Goal: Information Seeking & Learning: Learn about a topic

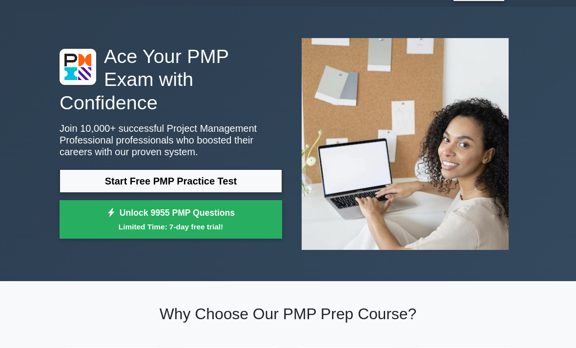
scroll to position [24, 0]
click at [248, 182] on link "Start Free PMP Practice Test" at bounding box center [171, 180] width 223 height 23
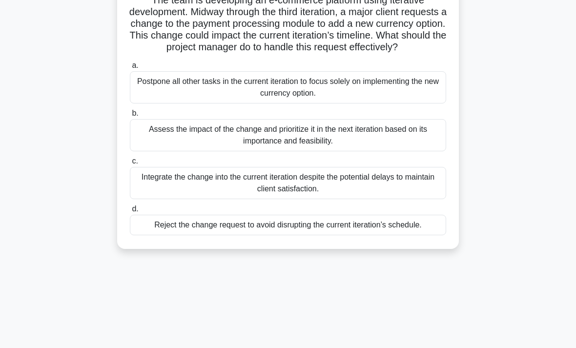
scroll to position [79, 0]
click at [424, 146] on div "Assess the impact of the change and prioritize it in the next iteration based o…" at bounding box center [288, 135] width 316 height 32
click at [130, 116] on input "b. Assess the impact of the change and prioritize it in the next iteration base…" at bounding box center [130, 113] width 0 height 6
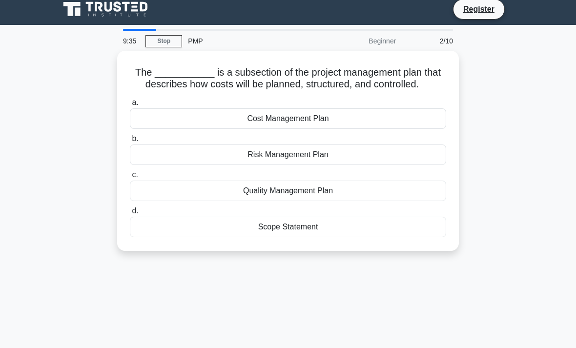
scroll to position [0, 0]
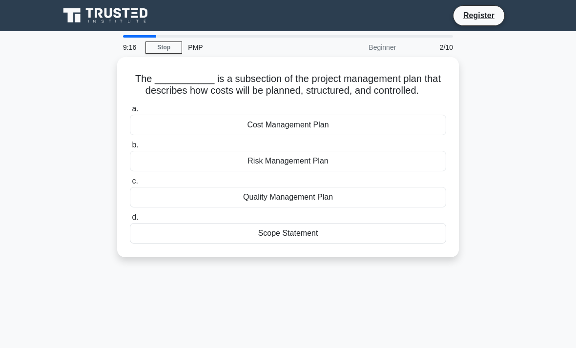
click at [406, 239] on div "Scope Statement" at bounding box center [288, 233] width 316 height 20
click at [130, 221] on input "d. Scope Statement" at bounding box center [130, 217] width 0 height 6
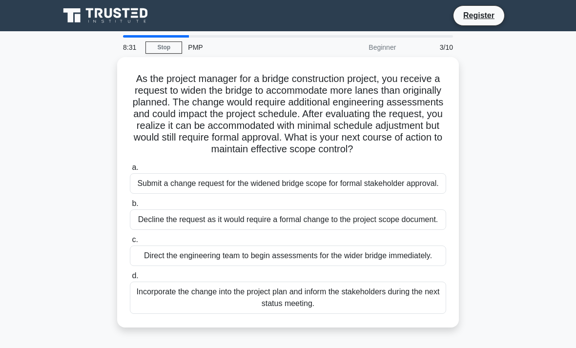
click at [288, 314] on div "Incorporate the change into the project plan and inform the stakeholders during…" at bounding box center [288, 298] width 316 height 32
click at [130, 279] on input "d. Incorporate the change into the project plan and inform the stakeholders dur…" at bounding box center [130, 276] width 0 height 6
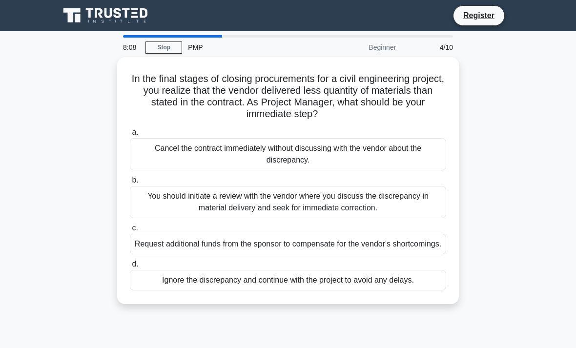
click at [377, 201] on div "You should initiate a review with the vendor where you discuss the discrepancy …" at bounding box center [288, 202] width 316 height 32
click at [130, 184] on input "b. You should initiate a review with the vendor where you discuss the discrepan…" at bounding box center [130, 180] width 0 height 6
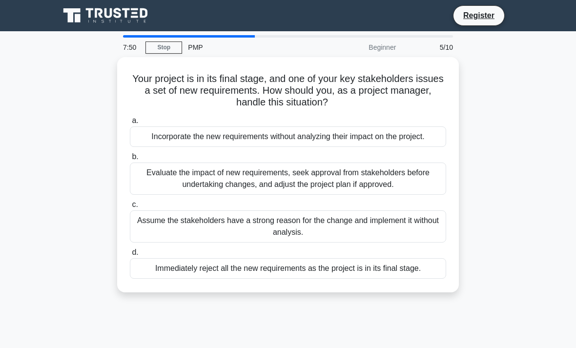
click at [384, 190] on div "Evaluate the impact of new requirements, seek approval from stakeholders before…" at bounding box center [288, 179] width 316 height 32
click at [130, 160] on input "b. Evaluate the impact of new requirements, seek approval from stakeholders bef…" at bounding box center [130, 157] width 0 height 6
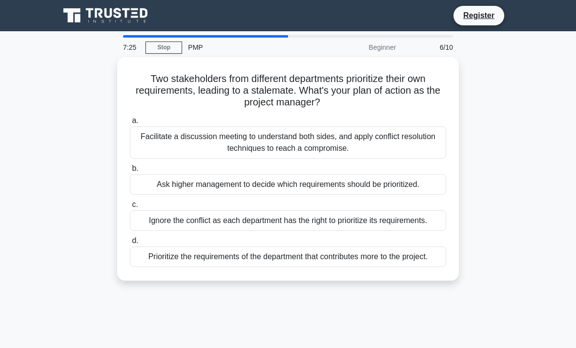
click at [383, 139] on div "Facilitate a discussion meeting to understand both sides, and apply conflict re…" at bounding box center [288, 142] width 316 height 32
click at [130, 124] on input "a. Facilitate a discussion meeting to understand both sides, and apply conflict…" at bounding box center [130, 121] width 0 height 6
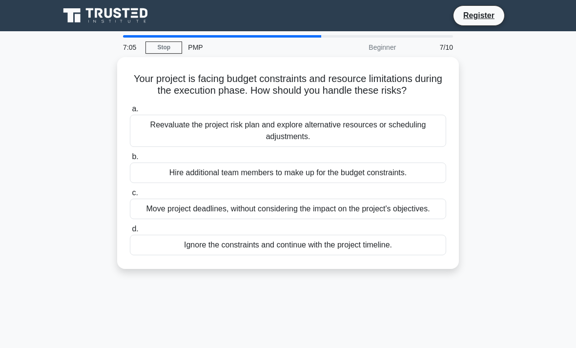
click at [417, 141] on div "Reevaluate the project risk plan and explore alternative resources or schedulin…" at bounding box center [288, 131] width 316 height 32
click at [130, 112] on input "a. Reevaluate the project risk plan and explore alternative resources or schedu…" at bounding box center [130, 109] width 0 height 6
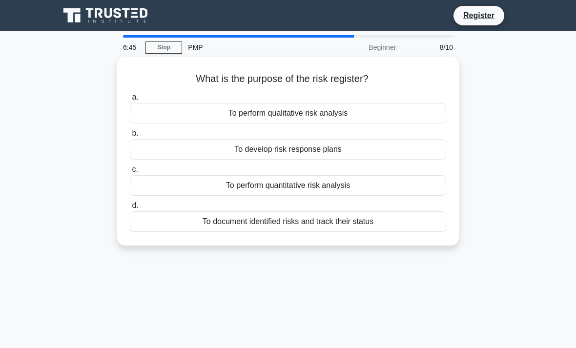
click at [382, 111] on div "To perform qualitative risk analysis" at bounding box center [288, 113] width 316 height 20
click at [130, 101] on input "a. To perform qualitative risk analysis" at bounding box center [130, 97] width 0 height 6
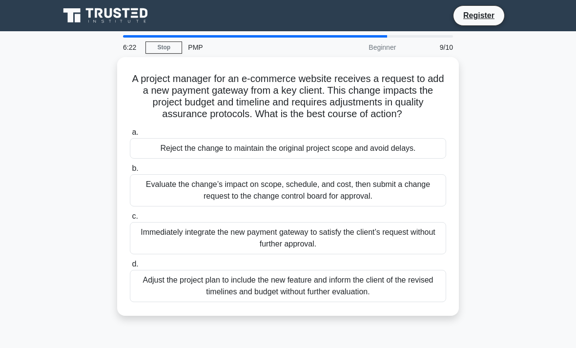
click at [412, 197] on div "Evaluate the change’s impact on scope, schedule, and cost, then submit a change…" at bounding box center [288, 190] width 316 height 32
click at [130, 172] on input "b. Evaluate the change’s impact on scope, schedule, and cost, then submit a cha…" at bounding box center [130, 168] width 0 height 6
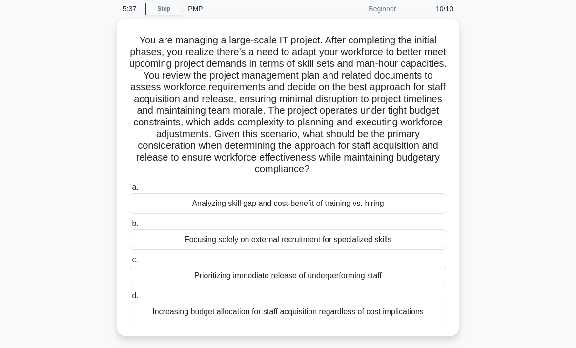
scroll to position [60, 0]
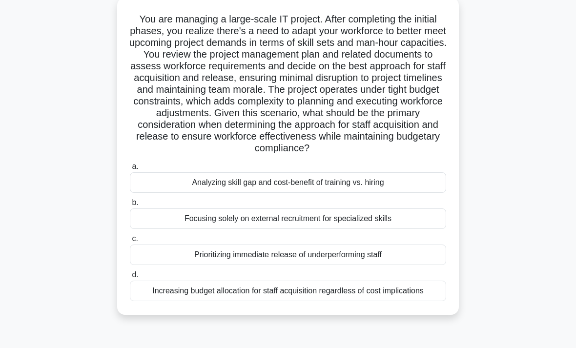
click at [426, 193] on div "Analyzing skill gap and cost-benefit of training vs. hiring" at bounding box center [288, 182] width 316 height 20
click at [130, 170] on input "a. Analyzing skill gap and cost-benefit of training vs. hiring" at bounding box center [130, 166] width 0 height 6
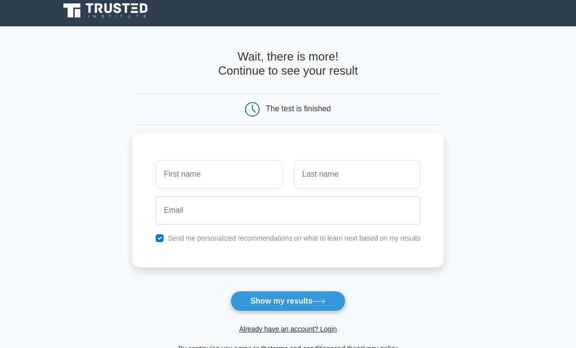
scroll to position [8, 0]
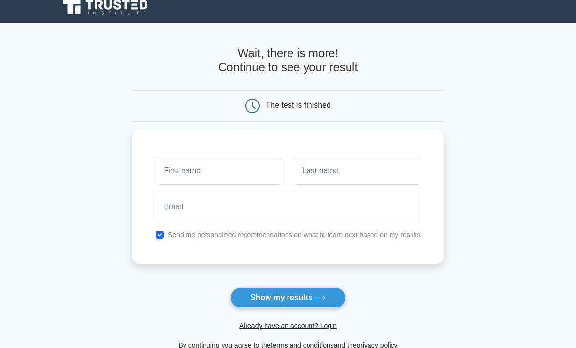
click at [335, 299] on button "Show my results" at bounding box center [287, 297] width 115 height 20
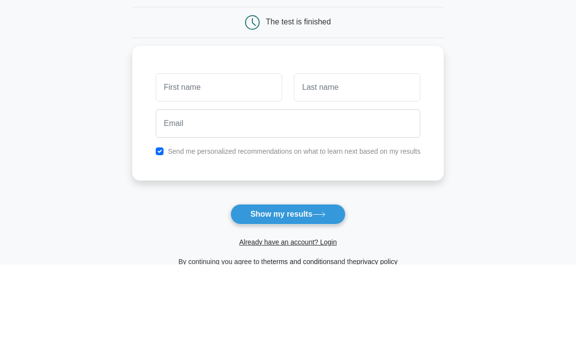
click at [155, 158] on div "Send me personalized recommendations on what to learn next based on my results" at bounding box center [288, 196] width 312 height 135
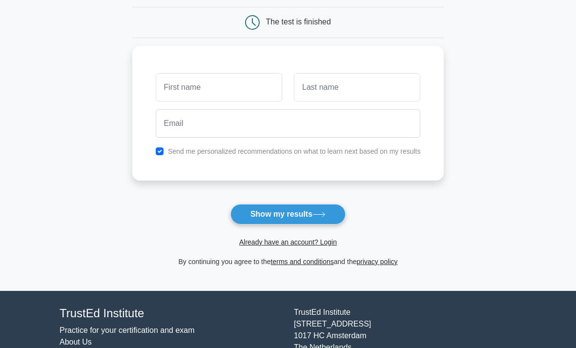
click at [156, 147] on input "checkbox" at bounding box center [160, 151] width 8 height 8
checkbox input "false"
click at [301, 214] on button "Show my results" at bounding box center [287, 214] width 115 height 20
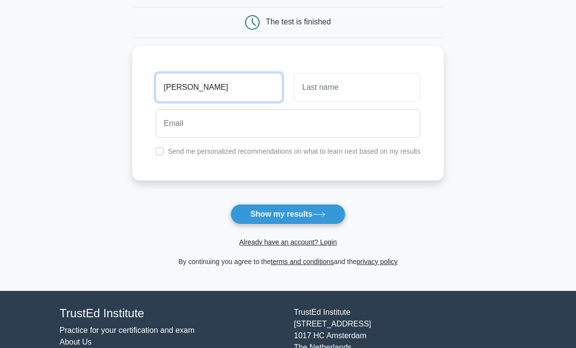
type input "Gaskell"
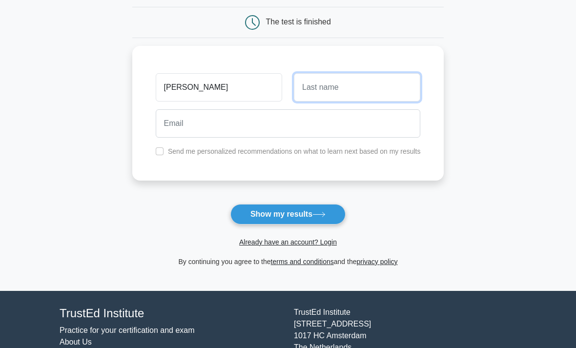
click at [352, 97] on input "text" at bounding box center [357, 87] width 126 height 28
type input "Au"
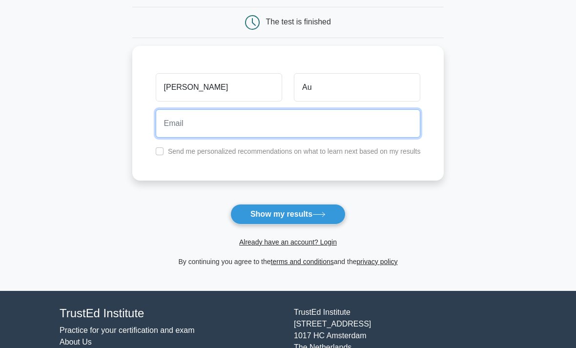
click at [264, 124] on input "email" at bounding box center [288, 123] width 265 height 28
type input "g"
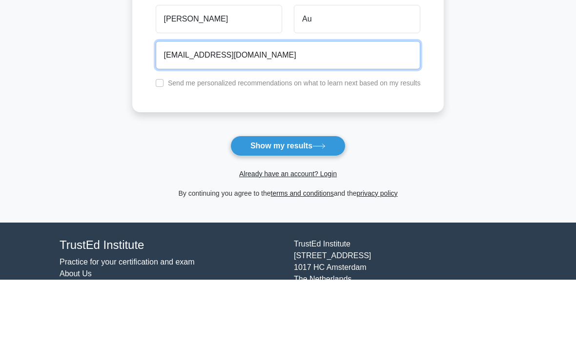
type input "gaskellau@gmail.com"
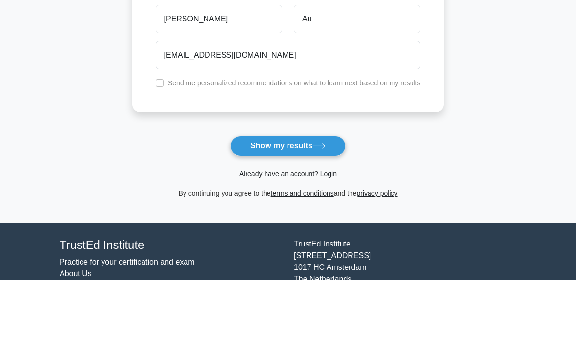
click at [321, 204] on button "Show my results" at bounding box center [287, 214] width 115 height 20
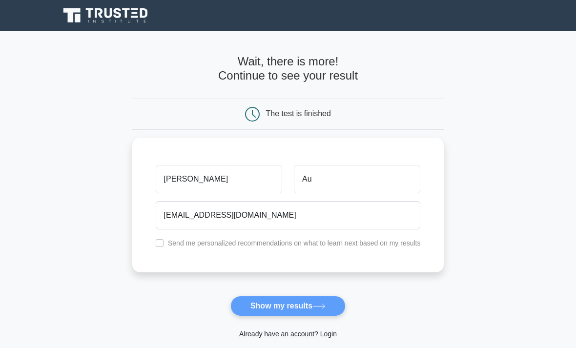
scroll to position [141, 0]
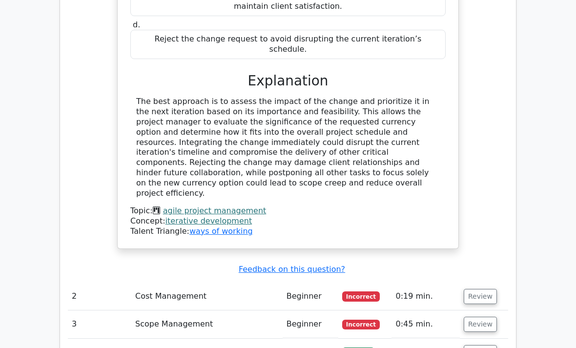
scroll to position [1127, 0]
click at [487, 289] on button "Review" at bounding box center [480, 296] width 33 height 15
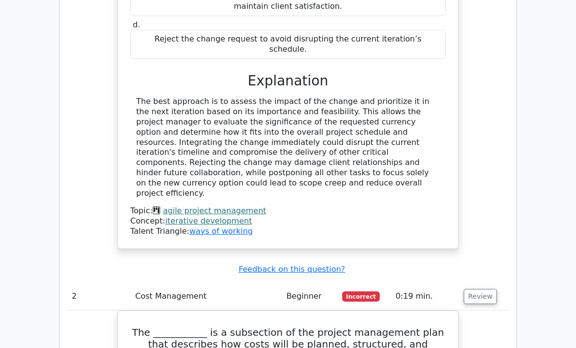
click at [477, 289] on button "Review" at bounding box center [480, 296] width 33 height 15
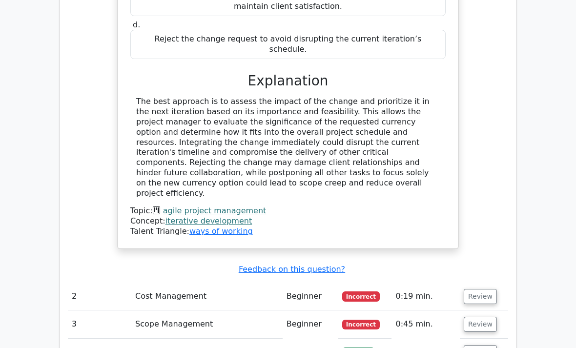
click at [473, 289] on button "Review" at bounding box center [480, 296] width 33 height 15
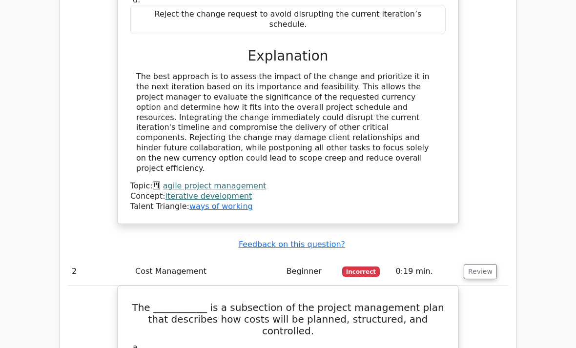
scroll to position [1156, 0]
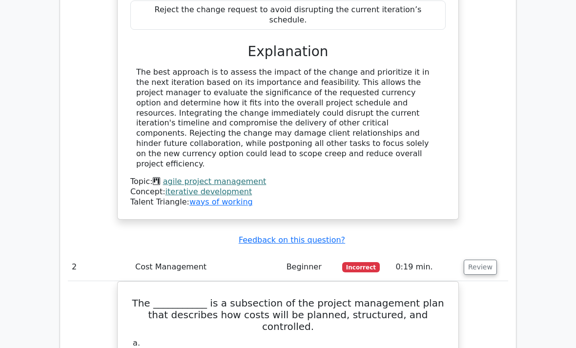
click at [527, 216] on main "Go Premium Project Management Professional Preparation Package (2025) Earn 35 P…" at bounding box center [288, 93] width 576 height 2434
click at [480, 260] on button "Review" at bounding box center [480, 267] width 33 height 15
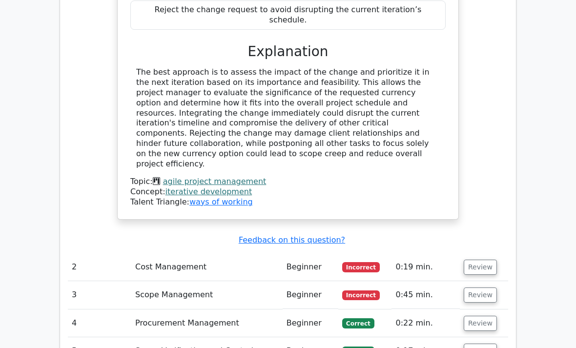
click at [485, 287] on button "Review" at bounding box center [480, 294] width 33 height 15
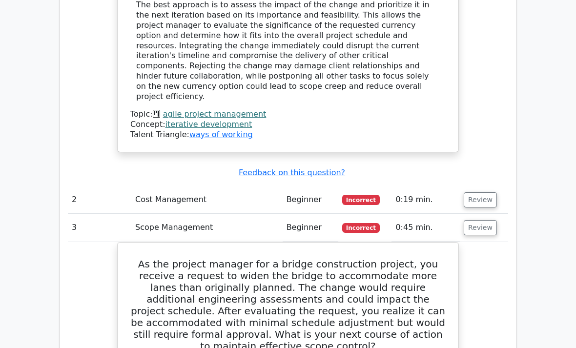
scroll to position [1222, 0]
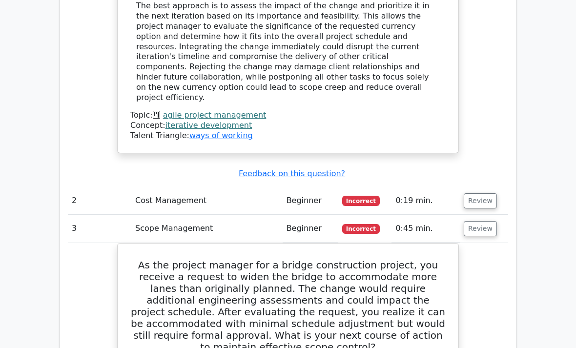
click at [480, 222] on button "Review" at bounding box center [480, 229] width 33 height 15
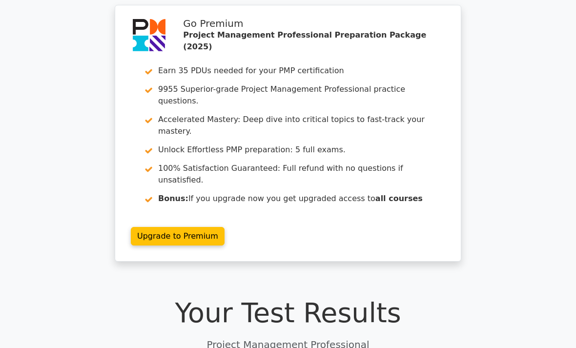
scroll to position [0, 0]
